Goal: Task Accomplishment & Management: Manage account settings

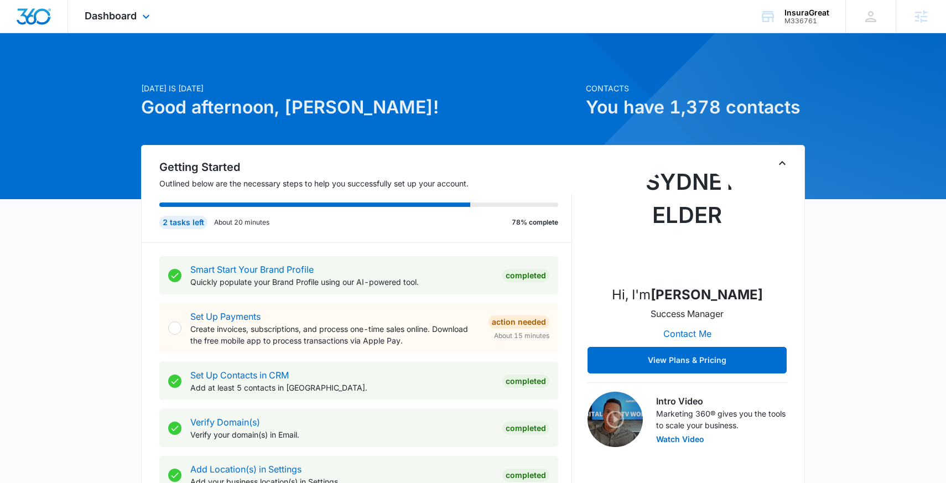
click at [131, 23] on div "Dashboard Apps Reputation Websites Forms CRM Email Social Content Ads Intellige…" at bounding box center [118, 16] width 101 height 33
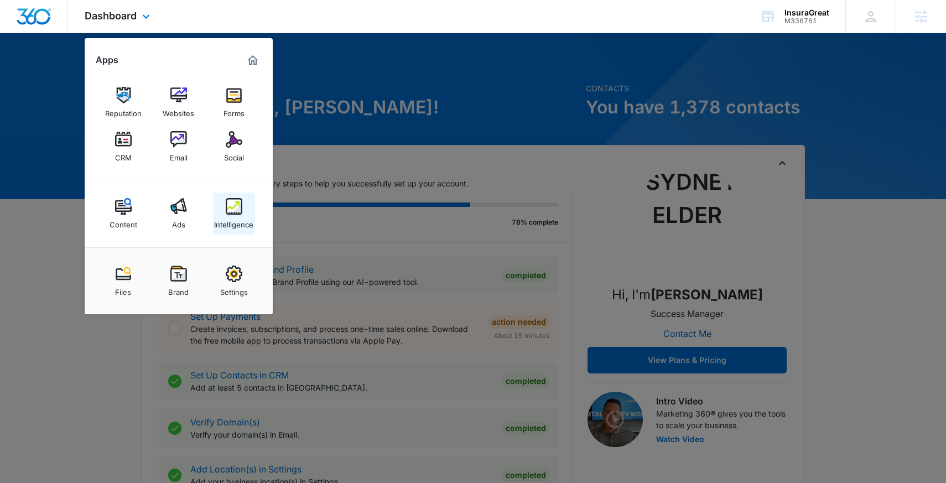
click at [244, 215] on div "Intelligence" at bounding box center [233, 222] width 39 height 14
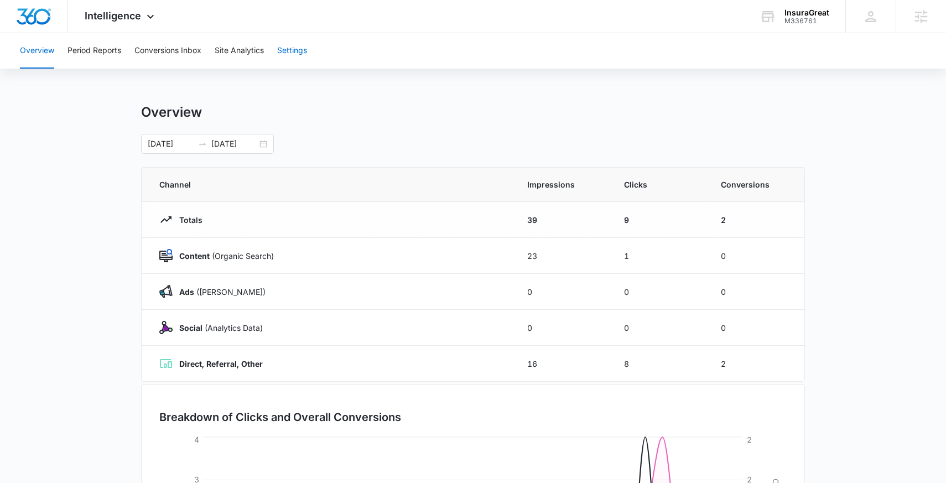
click at [297, 56] on button "Settings" at bounding box center [292, 50] width 30 height 35
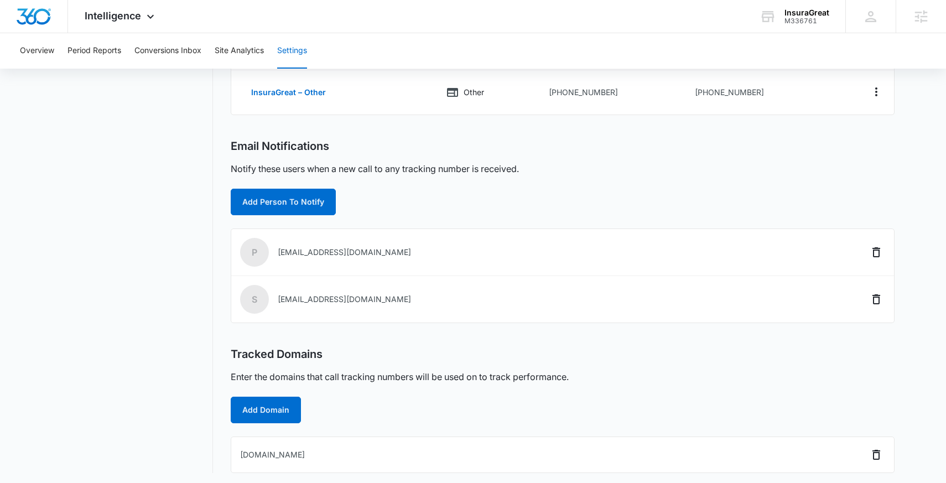
scroll to position [274, 0]
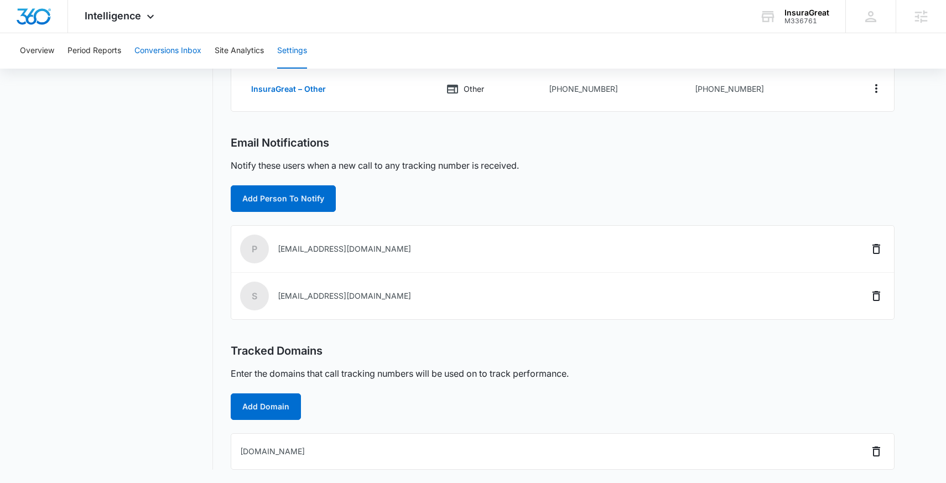
click at [200, 49] on button "Conversions Inbox" at bounding box center [167, 50] width 67 height 35
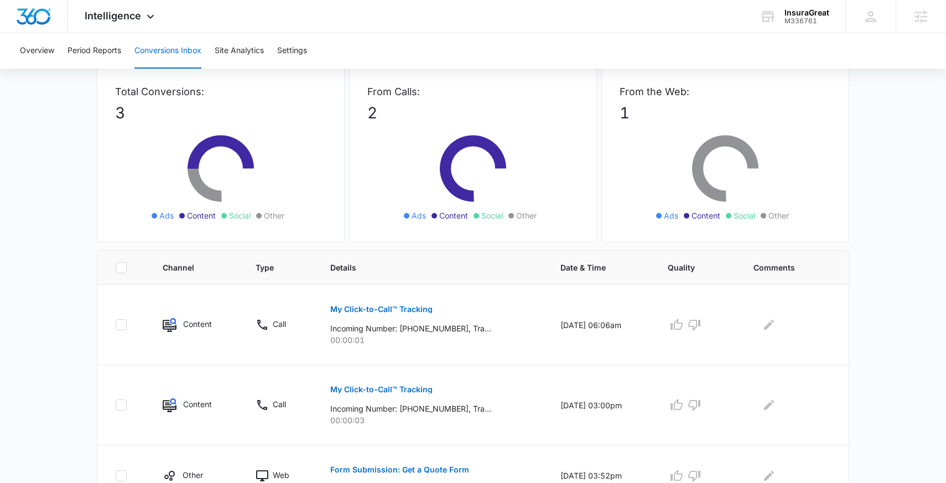
scroll to position [112, 0]
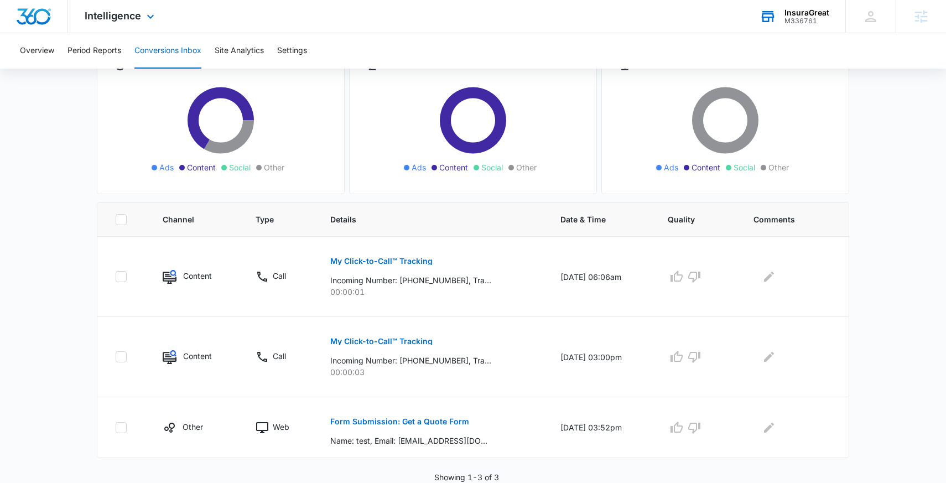
click at [803, 15] on div "InsuraGreat" at bounding box center [807, 12] width 45 height 9
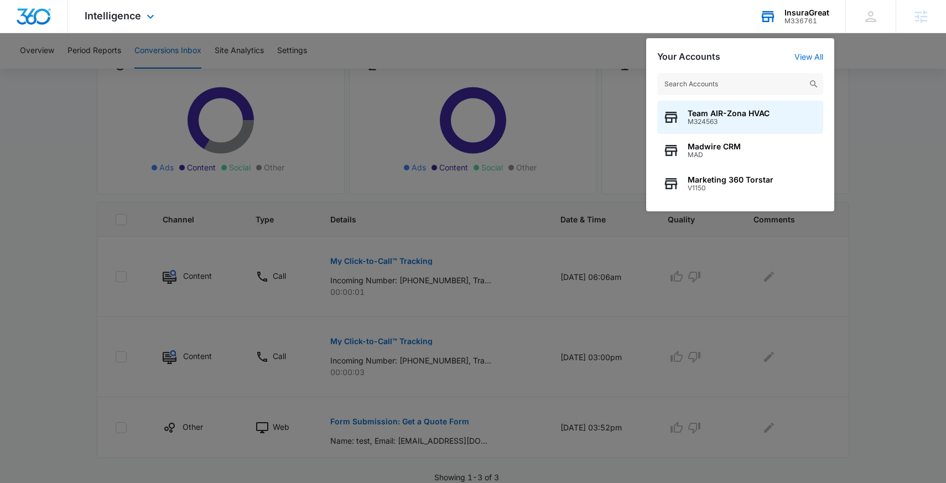
click at [816, 51] on div "Your Accounts View All Team AIR-Zona HVAC M324563 Madwire CRM MAD Marketing 360…" at bounding box center [740, 124] width 188 height 173
click at [816, 56] on link "View All" at bounding box center [809, 56] width 29 height 9
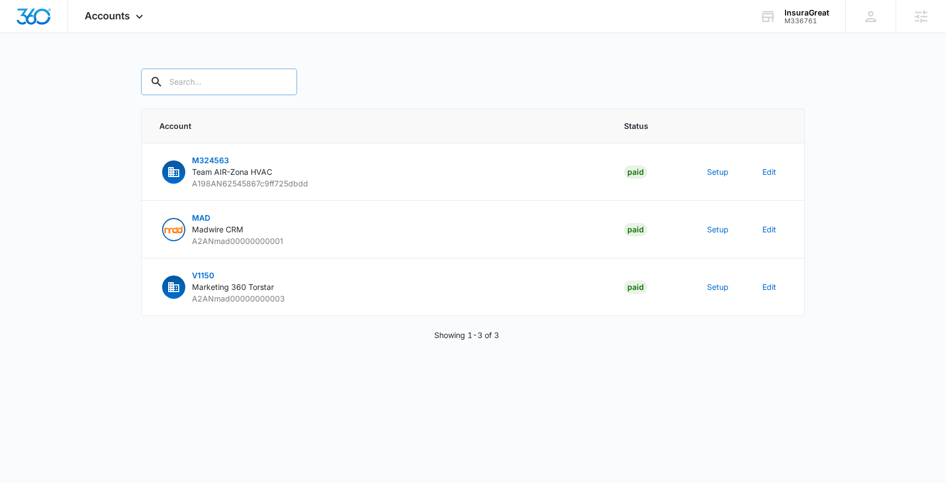
click at [273, 86] on div at bounding box center [282, 82] width 18 height 27
click at [220, 89] on input "text" at bounding box center [219, 82] width 156 height 27
paste input "M336761"
type input "M336761"
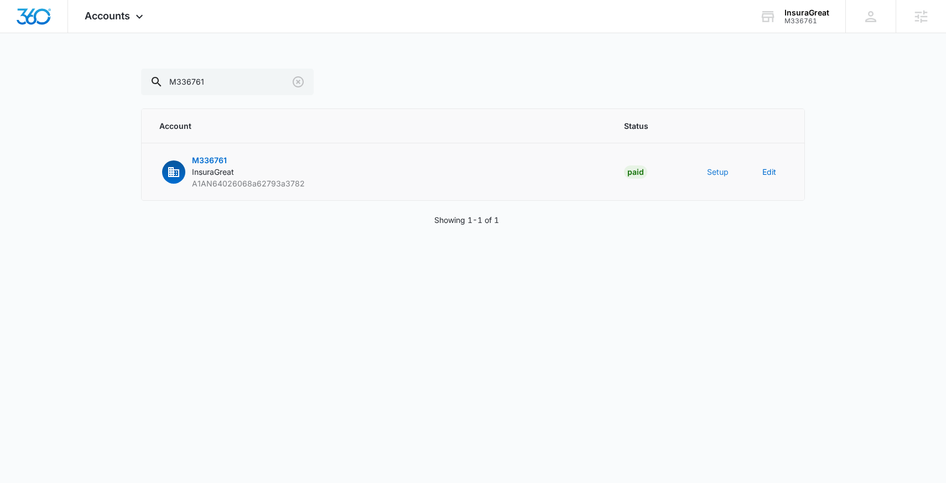
click at [717, 176] on button "Setup" at bounding box center [718, 172] width 22 height 12
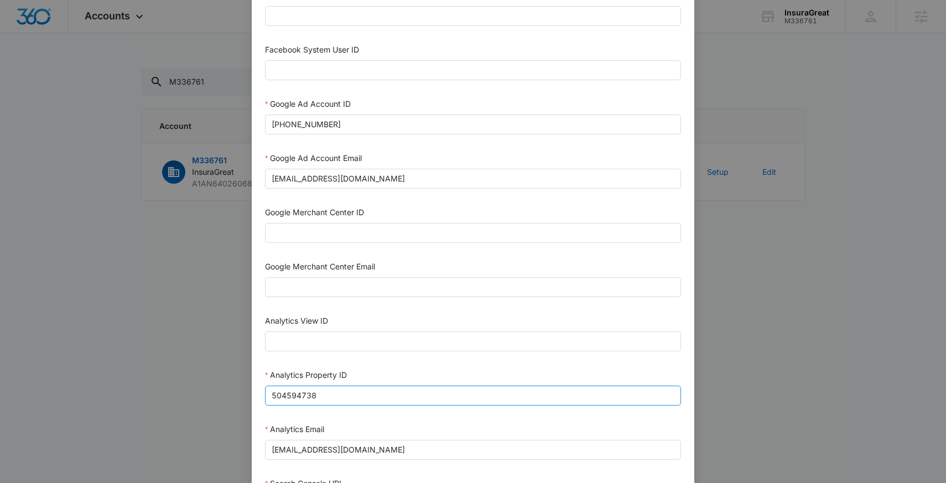
scroll to position [278, 0]
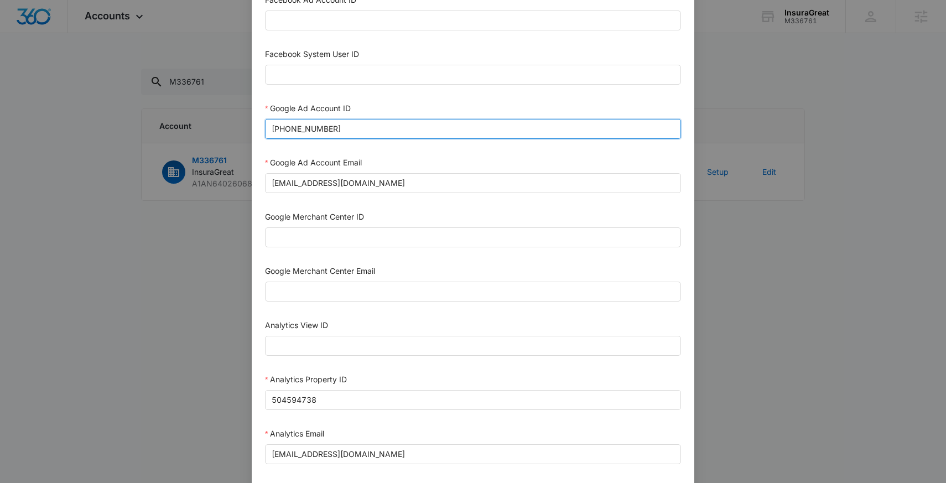
click at [365, 129] on input "270-446-6752" at bounding box center [473, 129] width 416 height 20
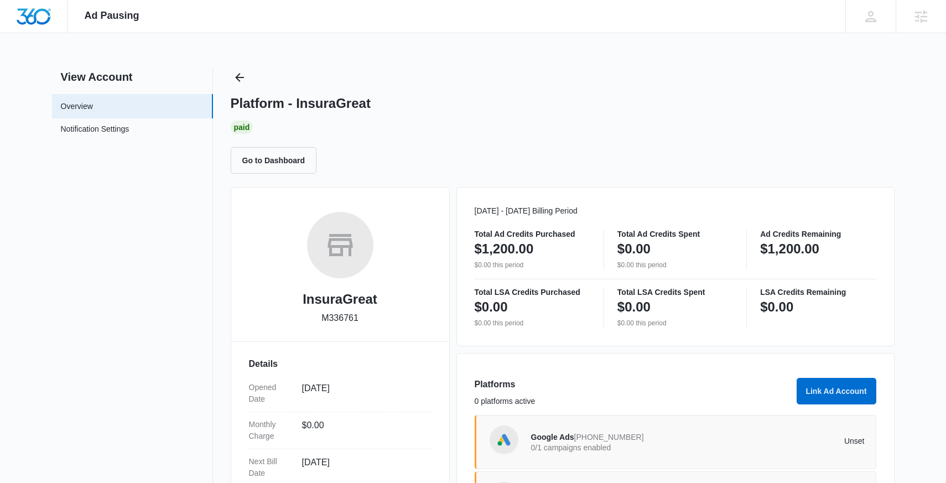
scroll to position [183, 0]
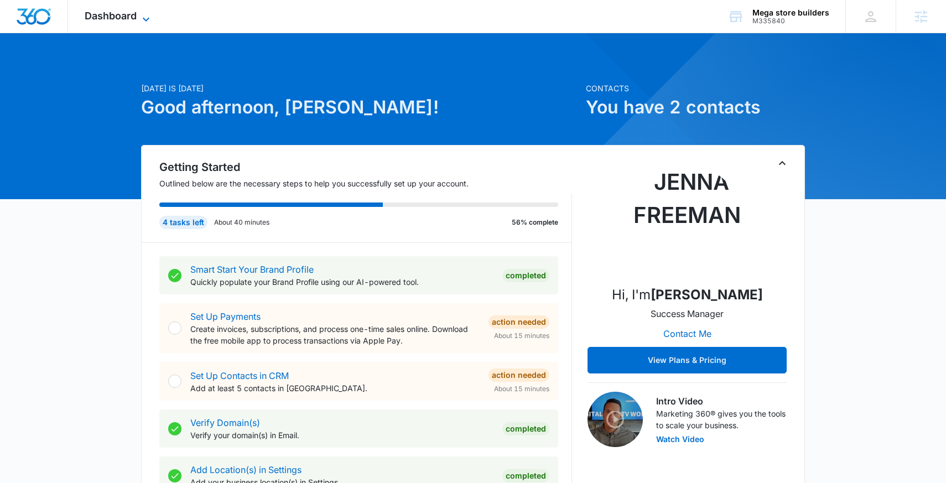
click at [128, 18] on span "Dashboard" at bounding box center [111, 16] width 52 height 12
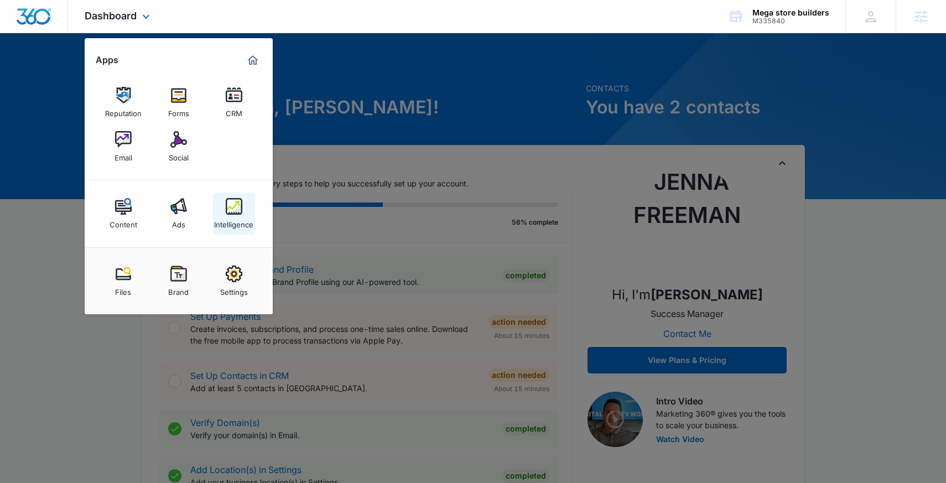
click at [250, 214] on link "Intelligence" at bounding box center [234, 214] width 42 height 42
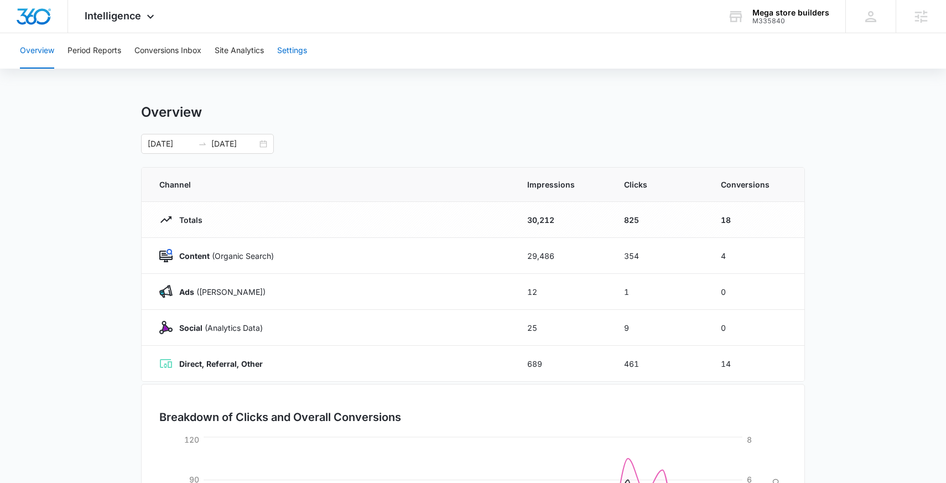
click at [306, 54] on button "Settings" at bounding box center [292, 50] width 30 height 35
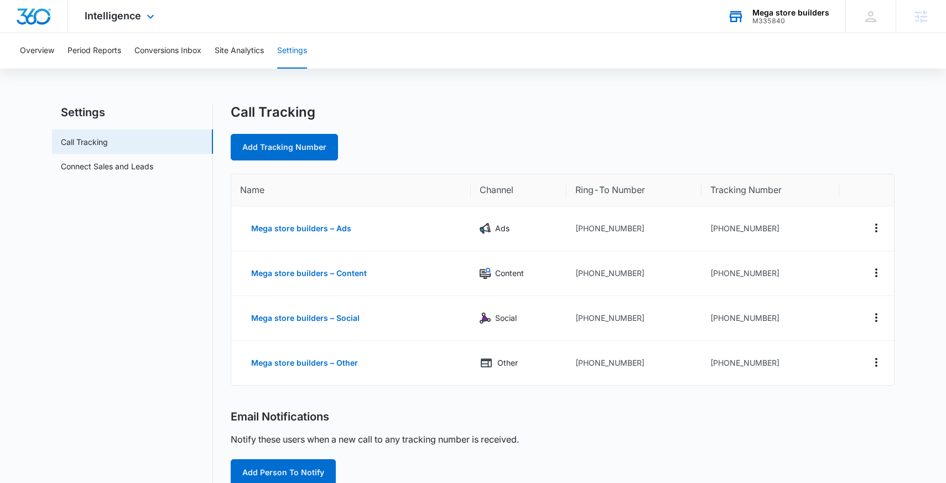
click at [784, 23] on div "M335840" at bounding box center [791, 21] width 77 height 8
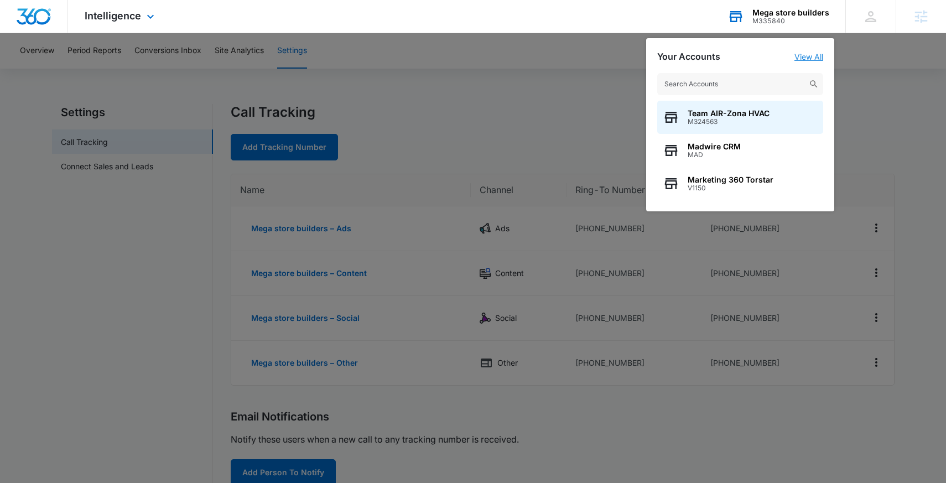
click at [799, 57] on link "View All" at bounding box center [809, 56] width 29 height 9
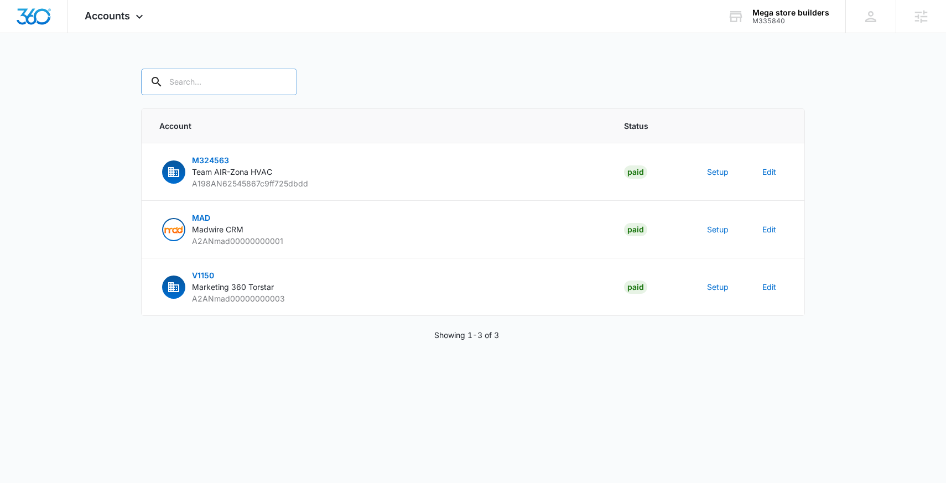
click at [227, 76] on input "text" at bounding box center [219, 82] width 156 height 27
paste input "M335840"
type input "M335840"
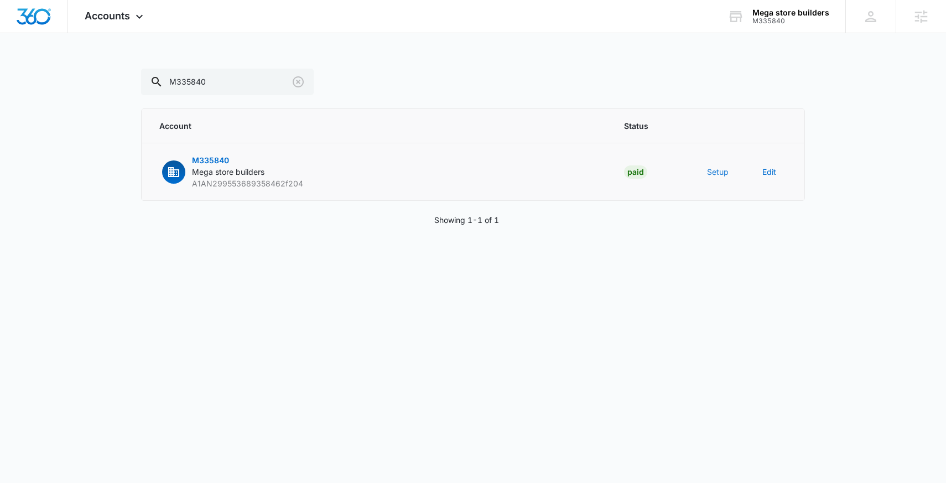
click at [722, 172] on button "Setup" at bounding box center [718, 172] width 22 height 12
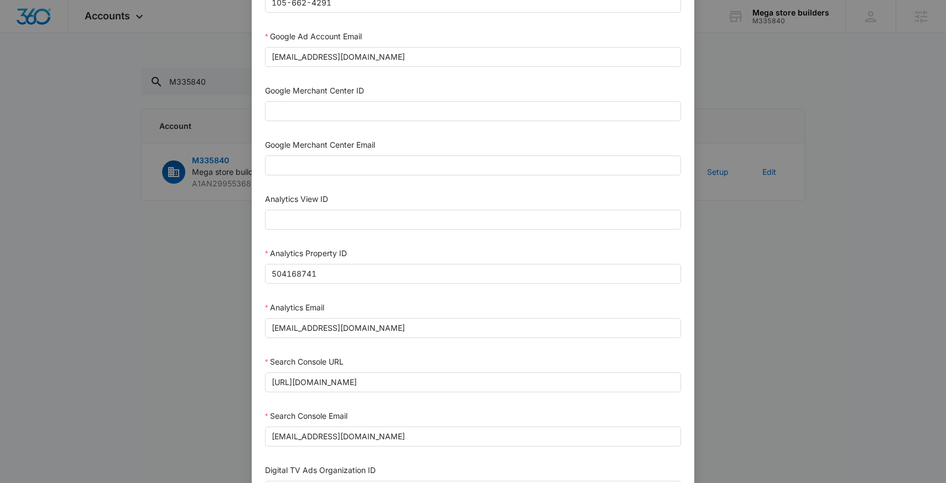
scroll to position [376, 0]
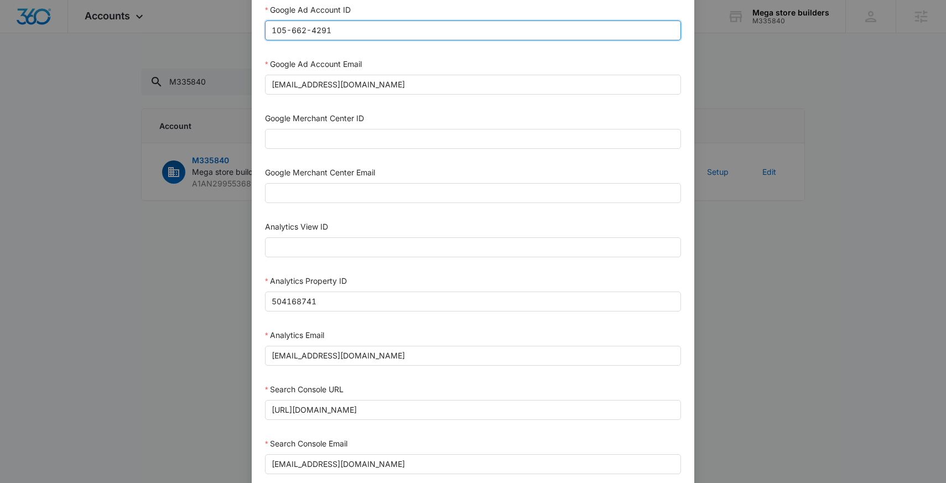
click at [342, 39] on input "105-662-4291" at bounding box center [473, 30] width 416 height 20
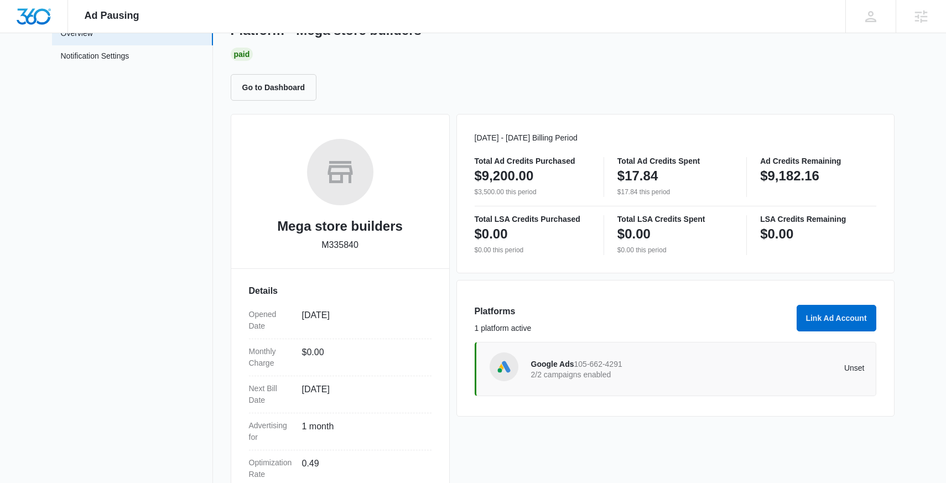
scroll to position [183, 0]
